Goal: Communication & Community: Connect with others

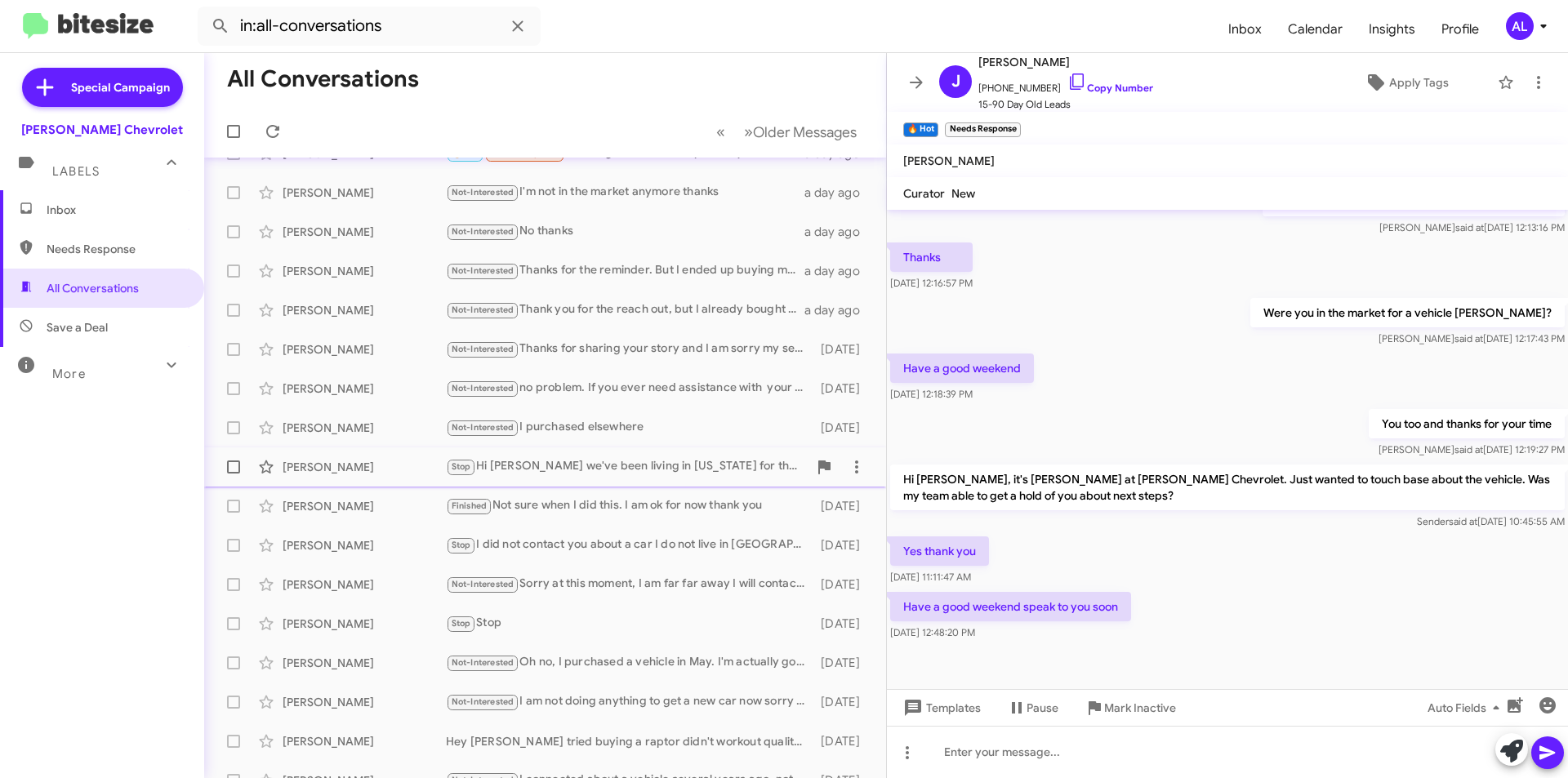
scroll to position [170, 0]
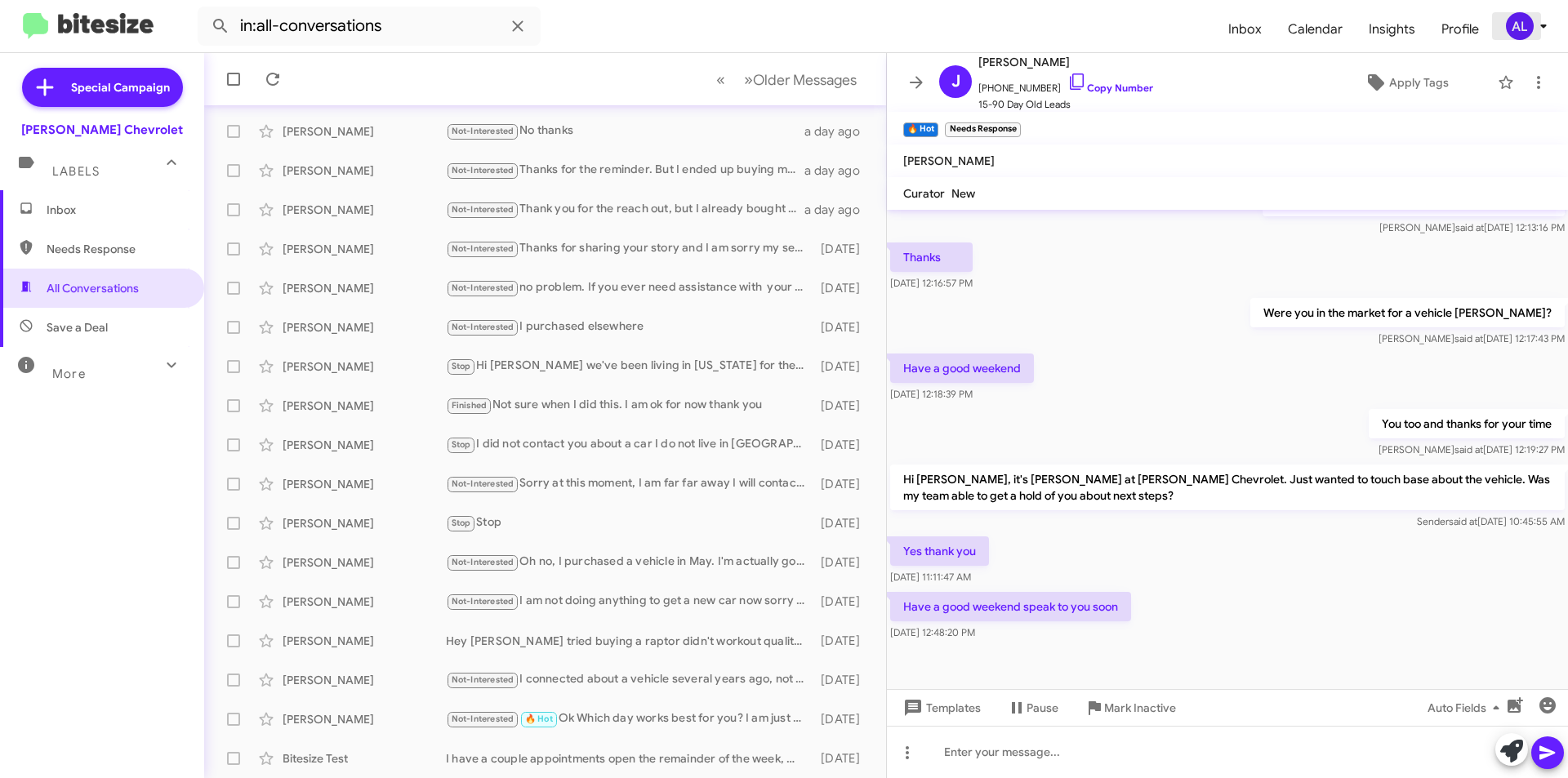
click at [1534, 28] on icon at bounding box center [1543, 26] width 19 height 19
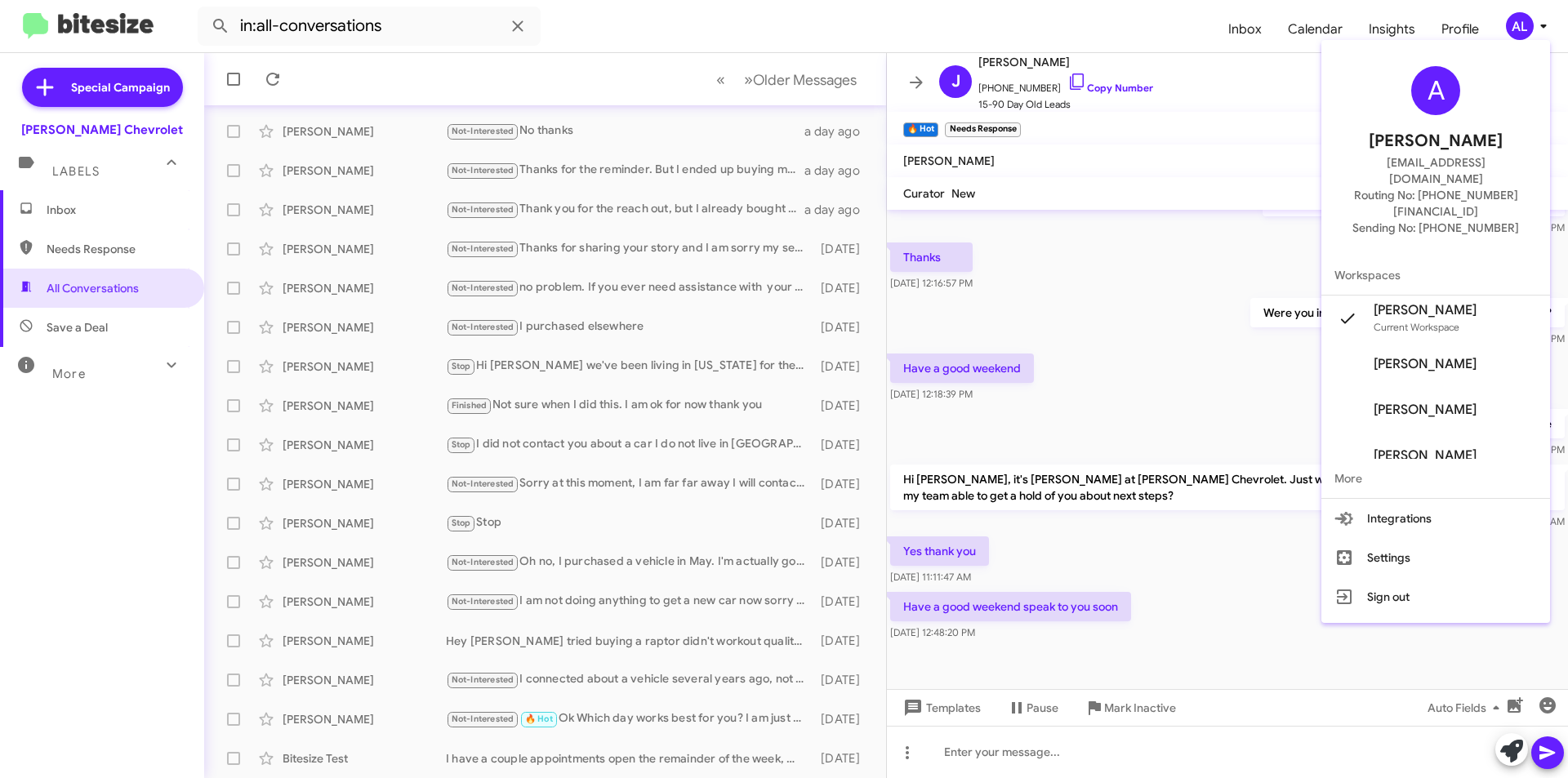
click at [1416, 342] on span "[PERSON_NAME]" at bounding box center [1435, 365] width 229 height 46
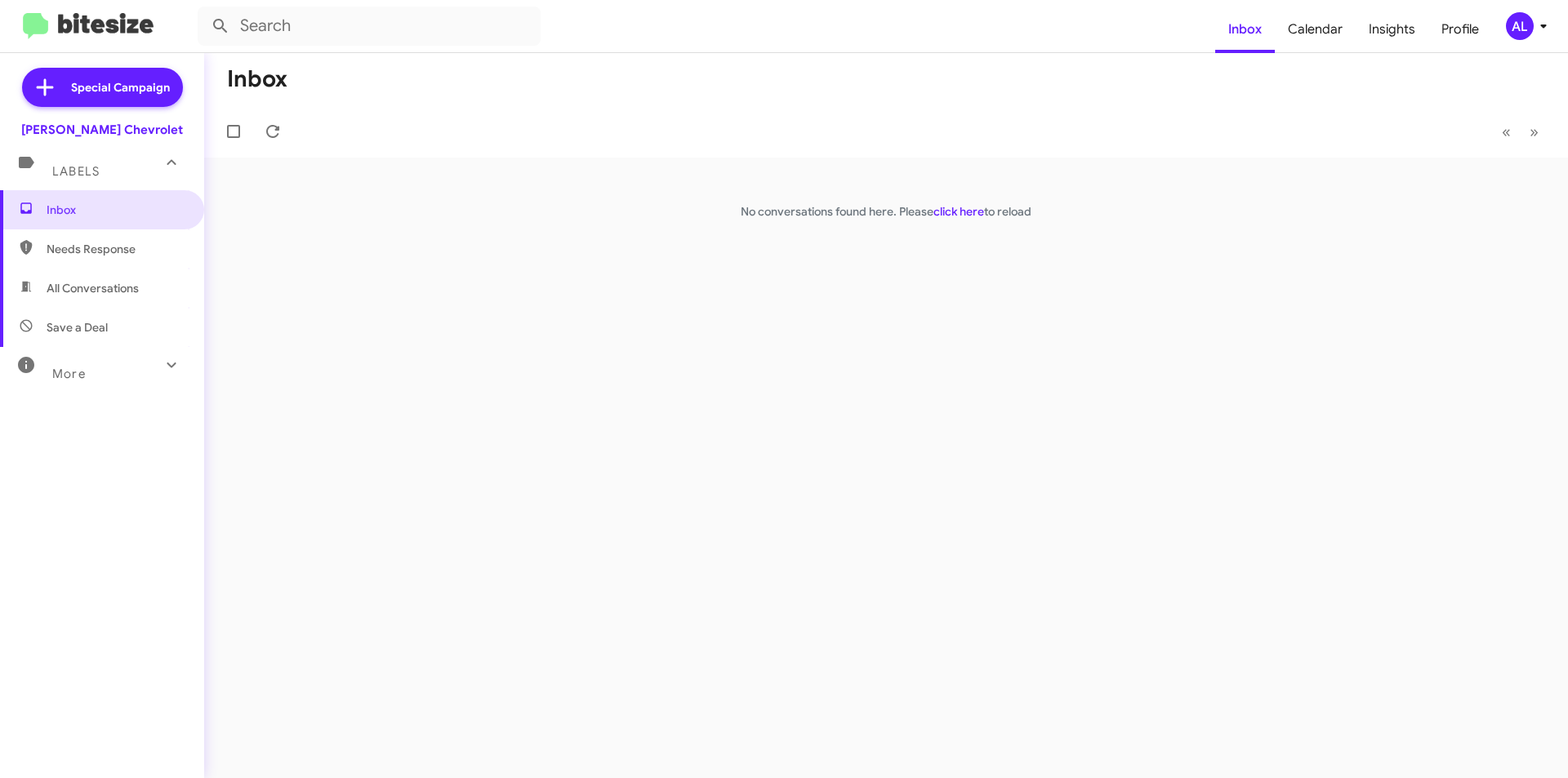
click at [1531, 28] on div "AL" at bounding box center [1519, 26] width 28 height 28
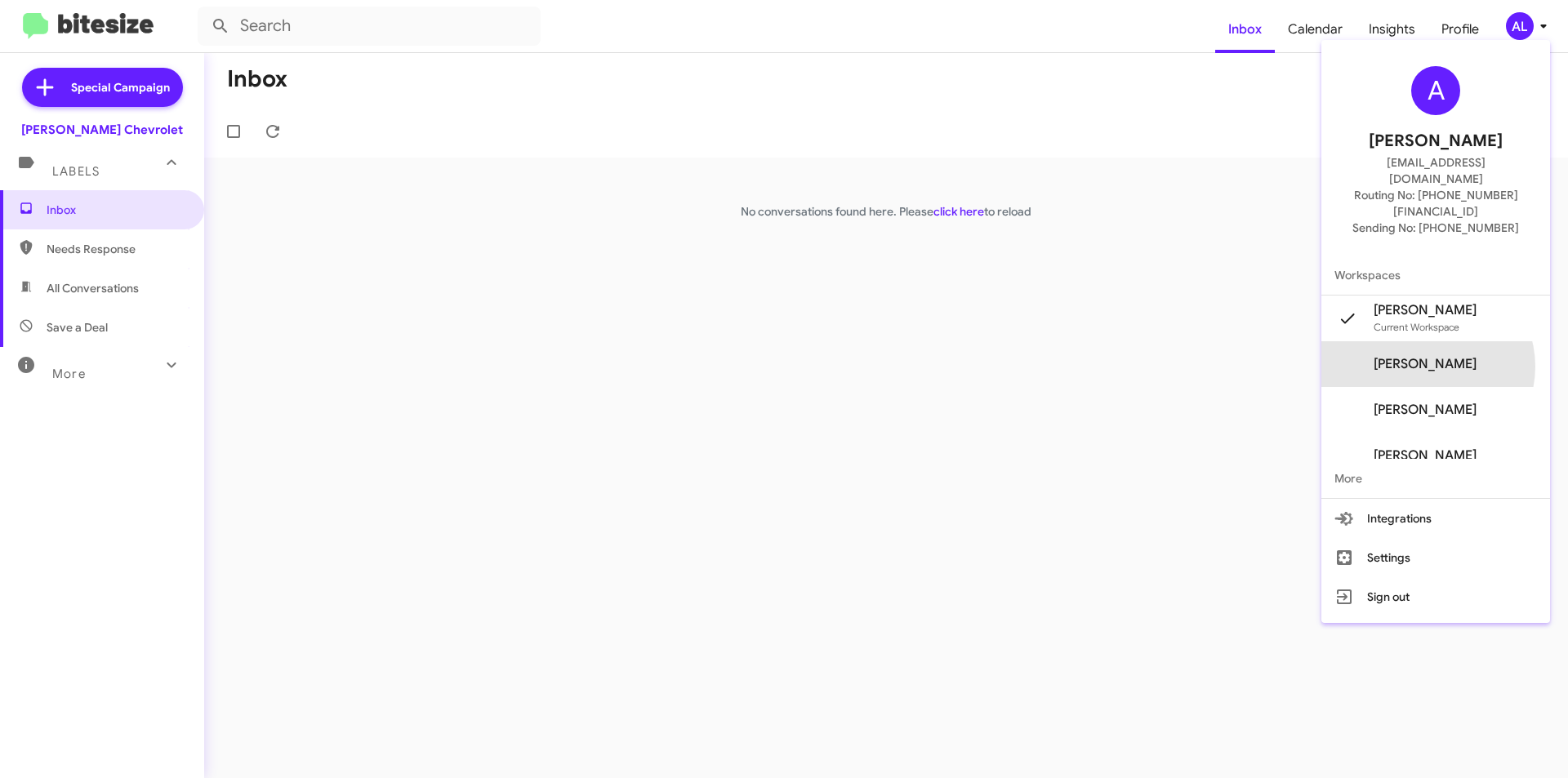
click at [1436, 356] on span "[PERSON_NAME]" at bounding box center [1425, 365] width 103 height 17
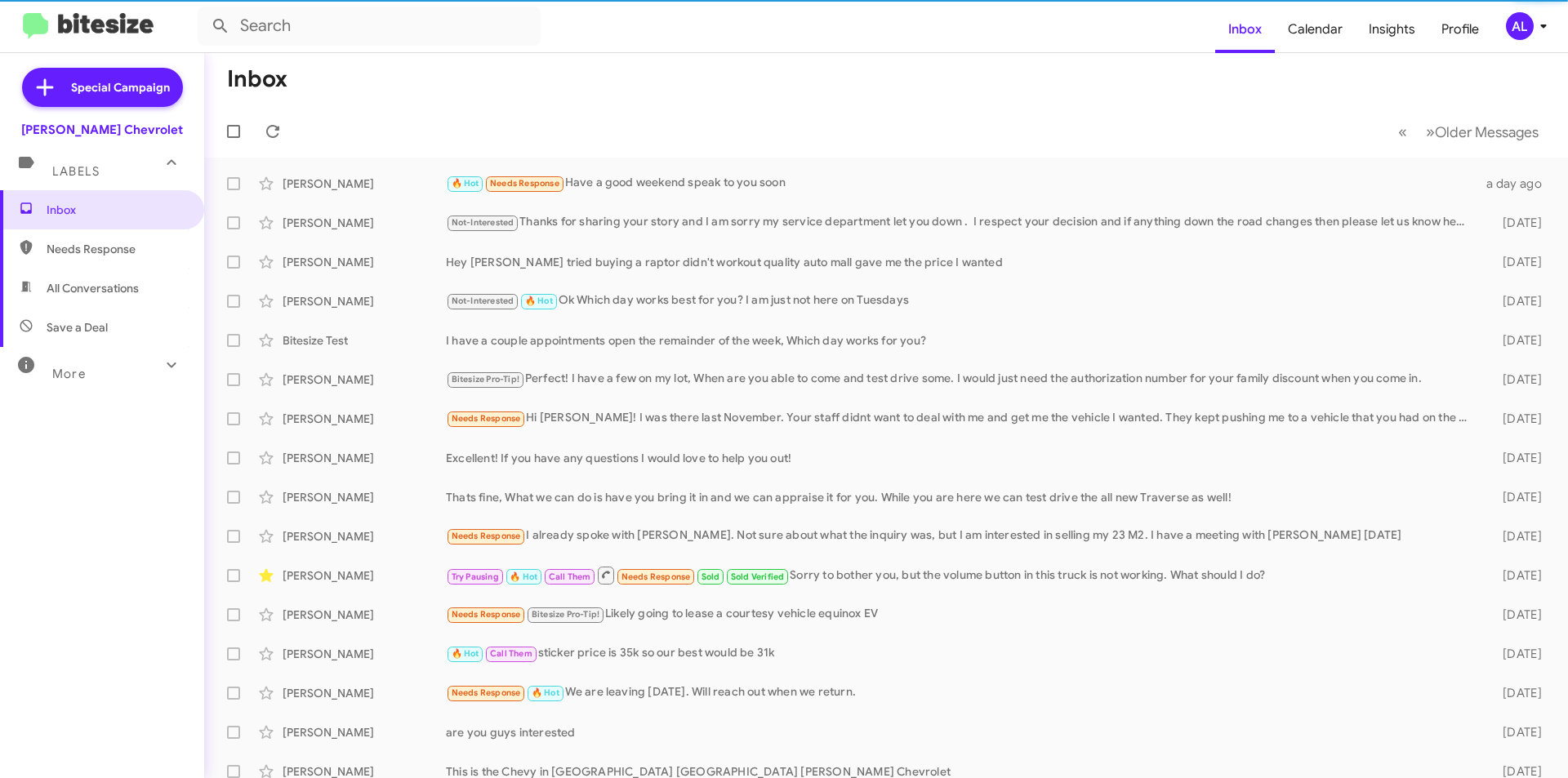
click at [1511, 33] on div "AL" at bounding box center [1519, 26] width 28 height 28
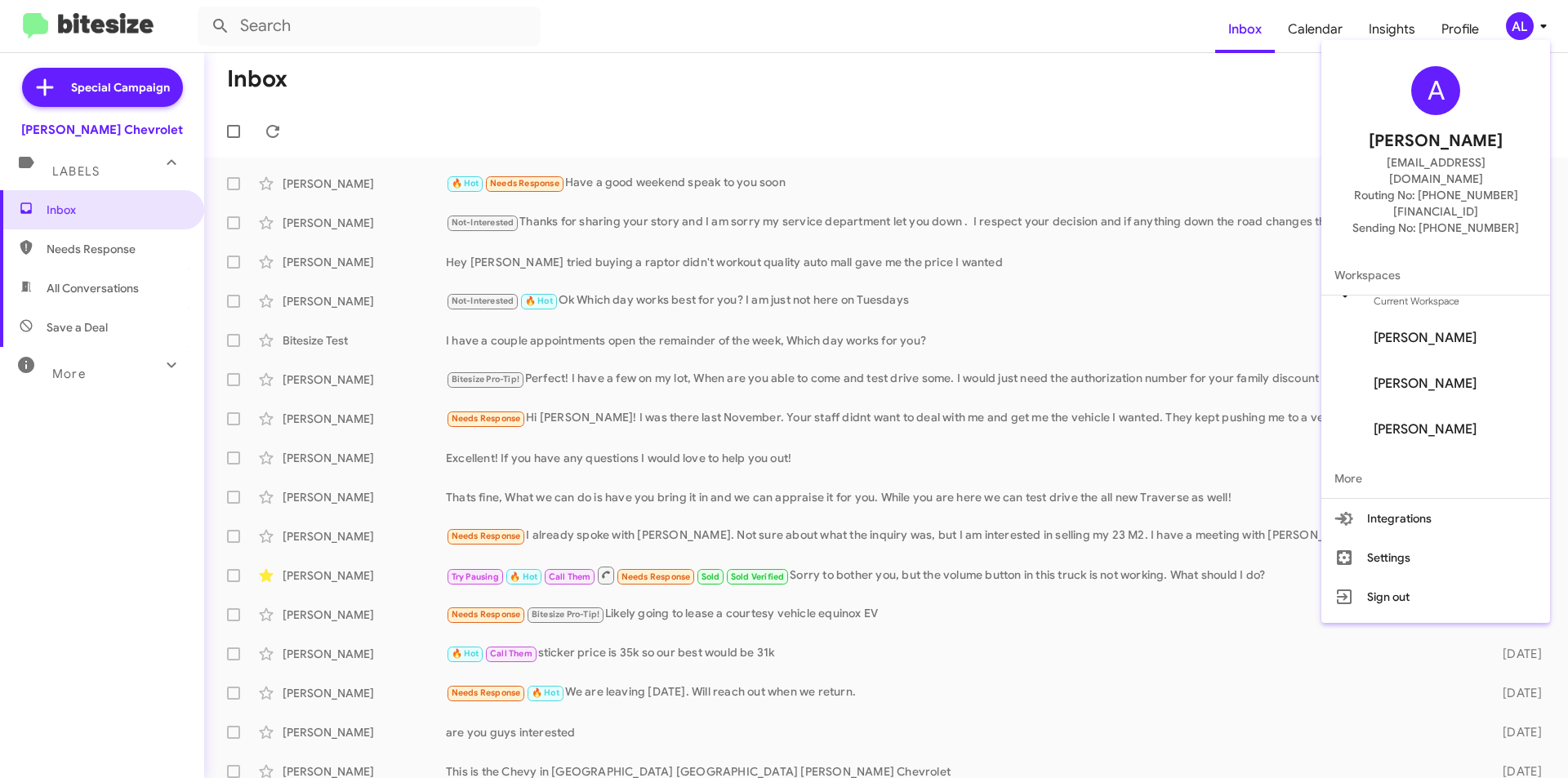
scroll to position [65, 0]
click at [1415, 382] on span "[PERSON_NAME]" at bounding box center [1425, 390] width 103 height 17
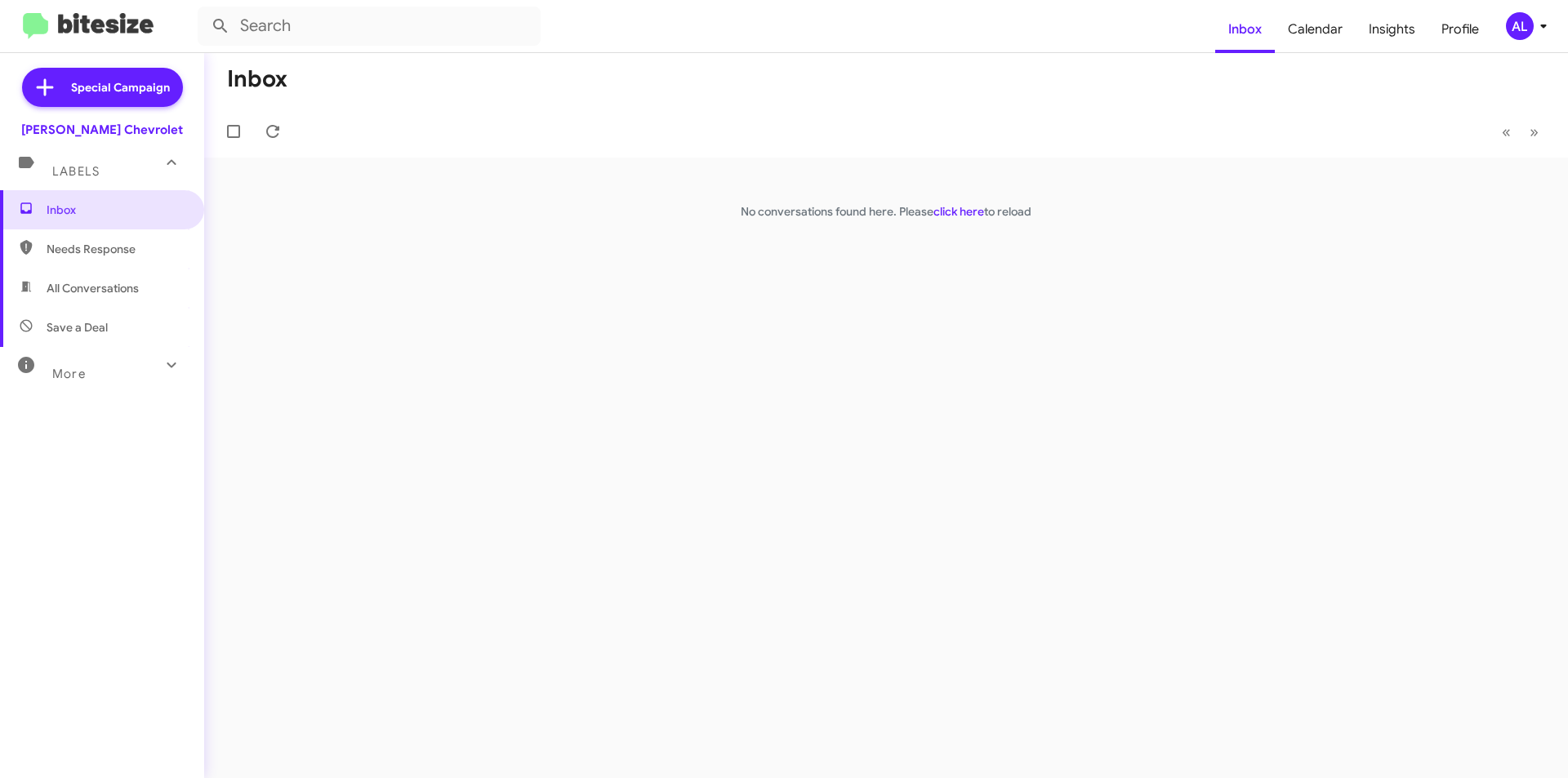
click at [1519, 35] on div "AL" at bounding box center [1519, 26] width 28 height 28
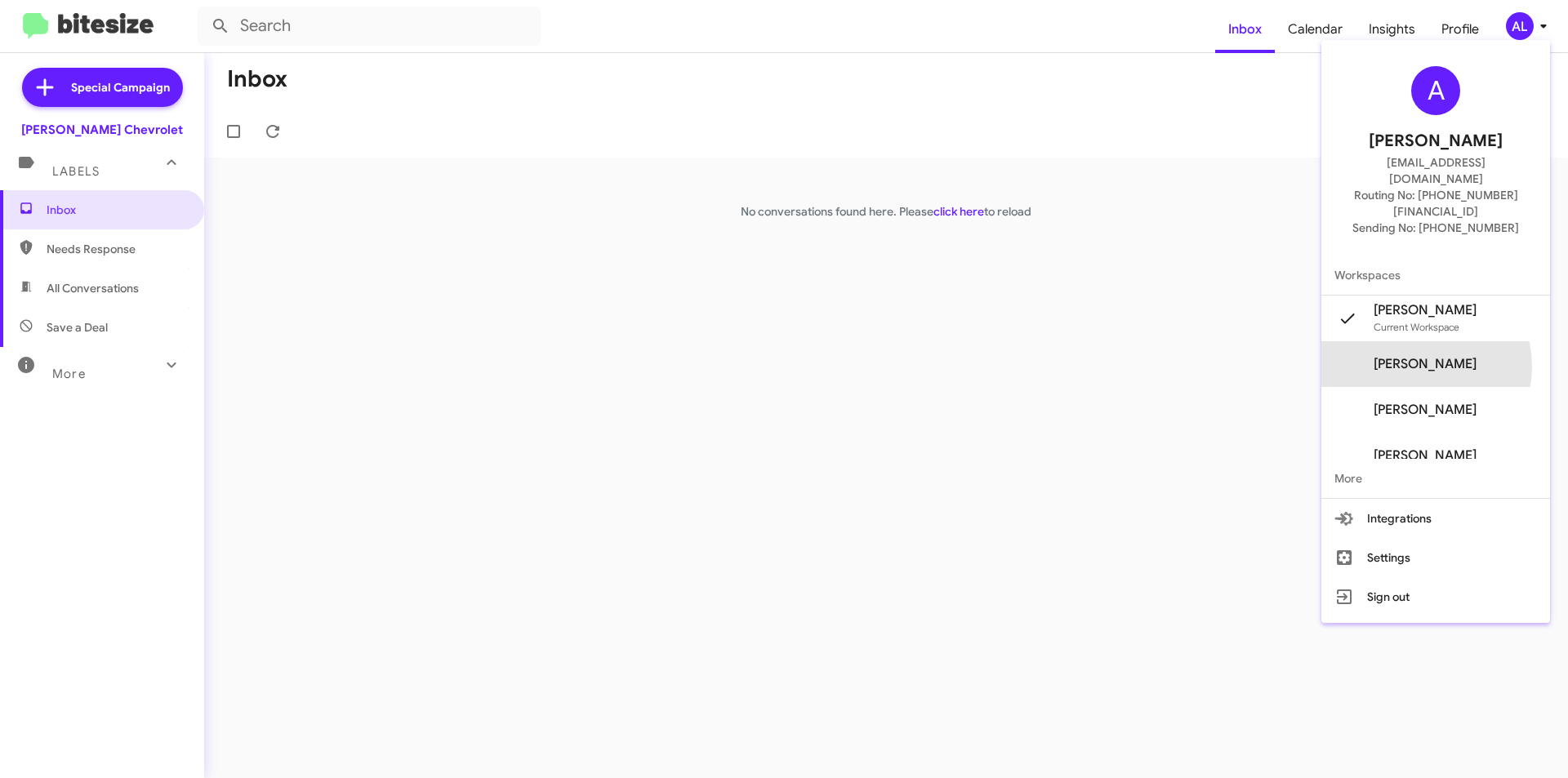
click at [1422, 356] on span "[PERSON_NAME]" at bounding box center [1425, 365] width 103 height 17
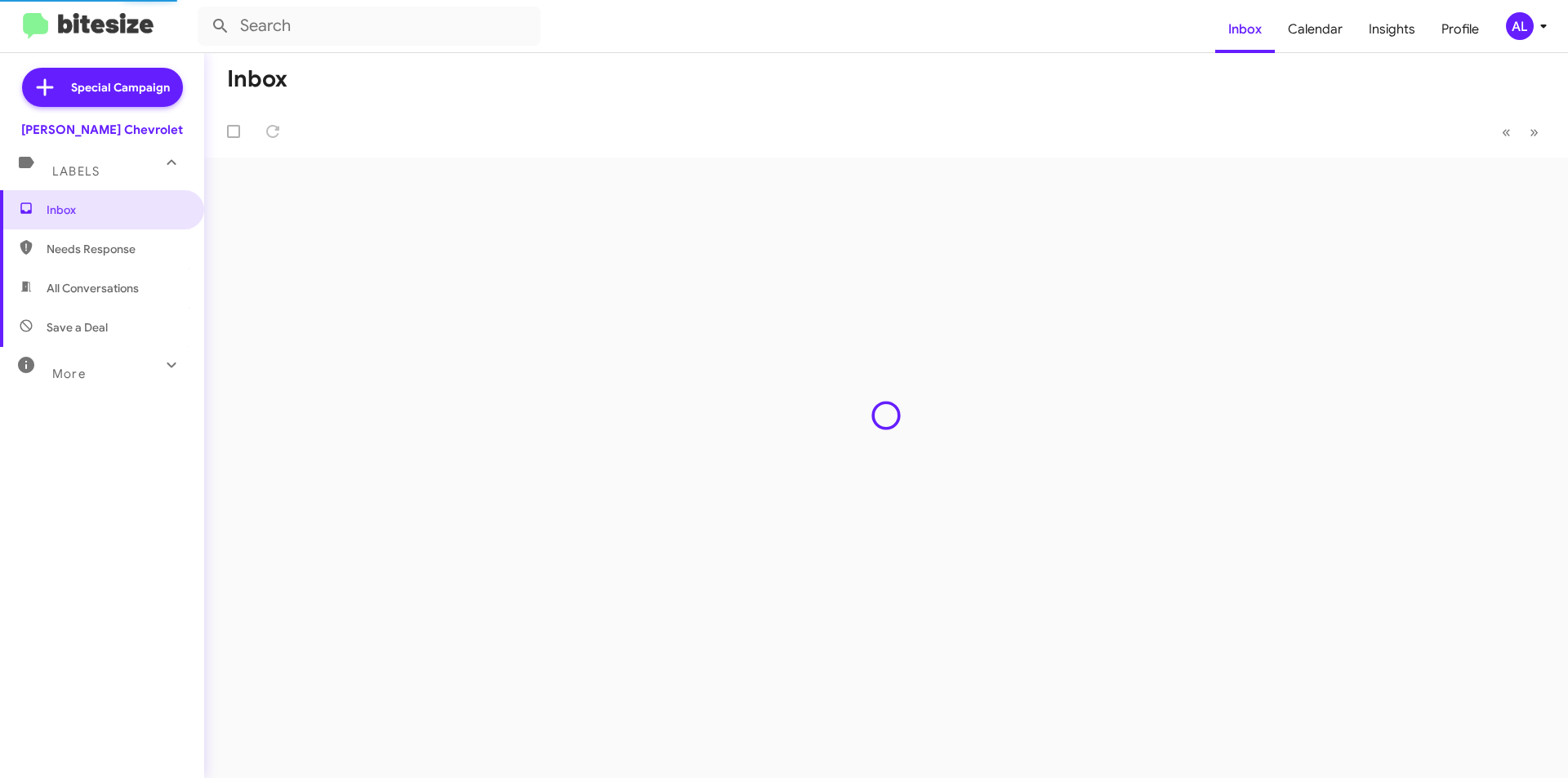
click at [1515, 33] on div "AL" at bounding box center [1519, 26] width 28 height 28
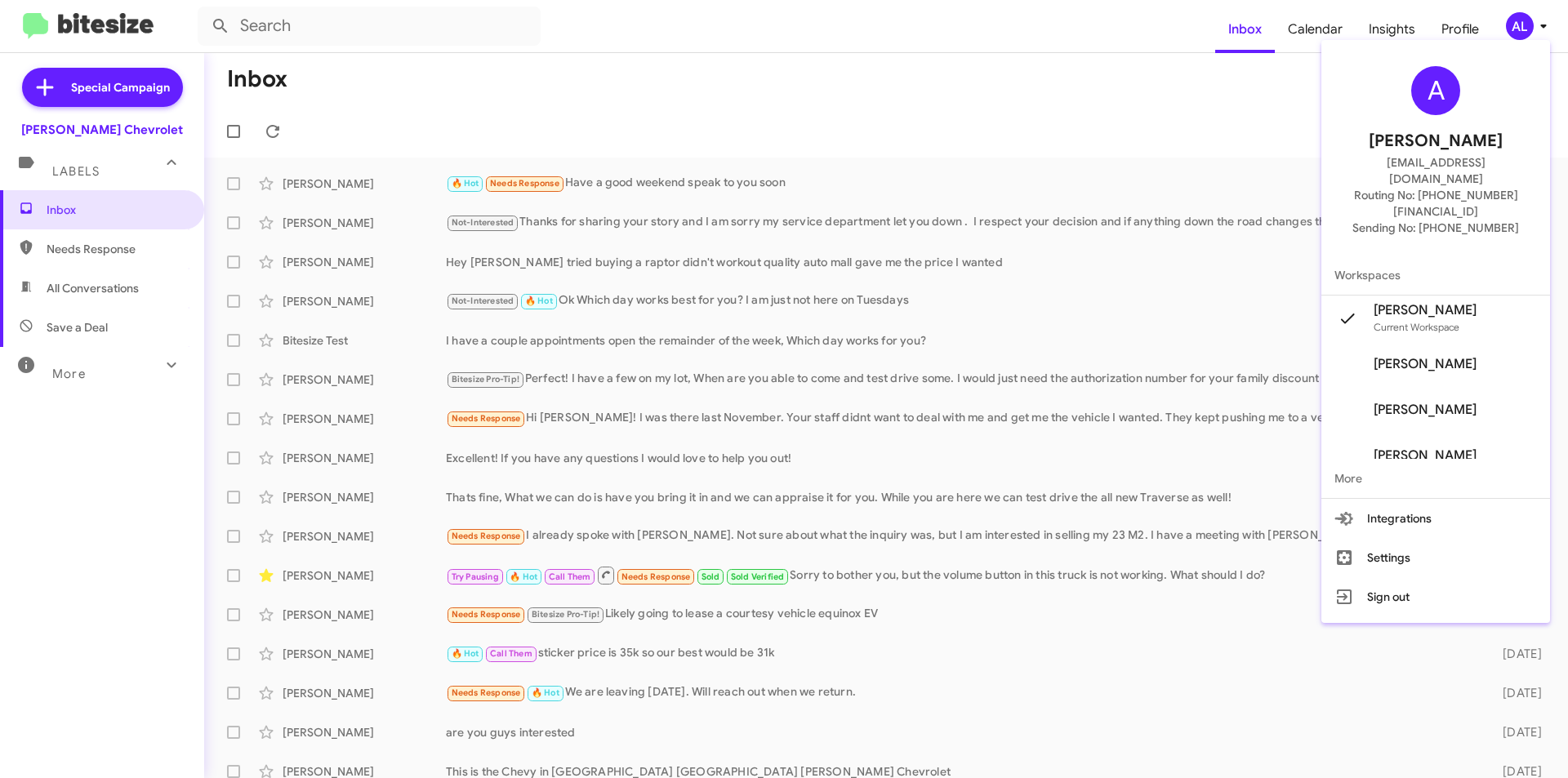
click at [1106, 75] on div at bounding box center [784, 389] width 1568 height 778
